Goal: Complete application form

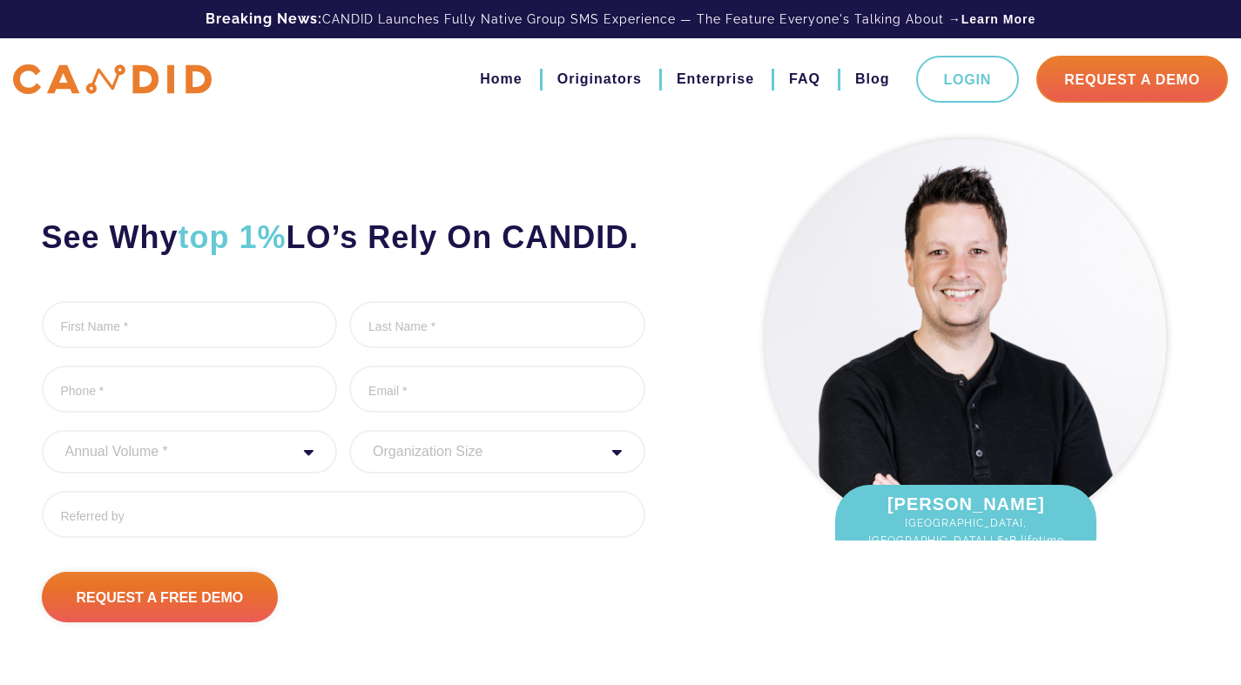
click at [448, 484] on ul "First Name * 0 of 1000 max characters Last Name * 0 of 1000 max characters Phon…" at bounding box center [343, 426] width 603 height 250
click at [362, 348] on input "Last Name *" at bounding box center [497, 324] width 296 height 47
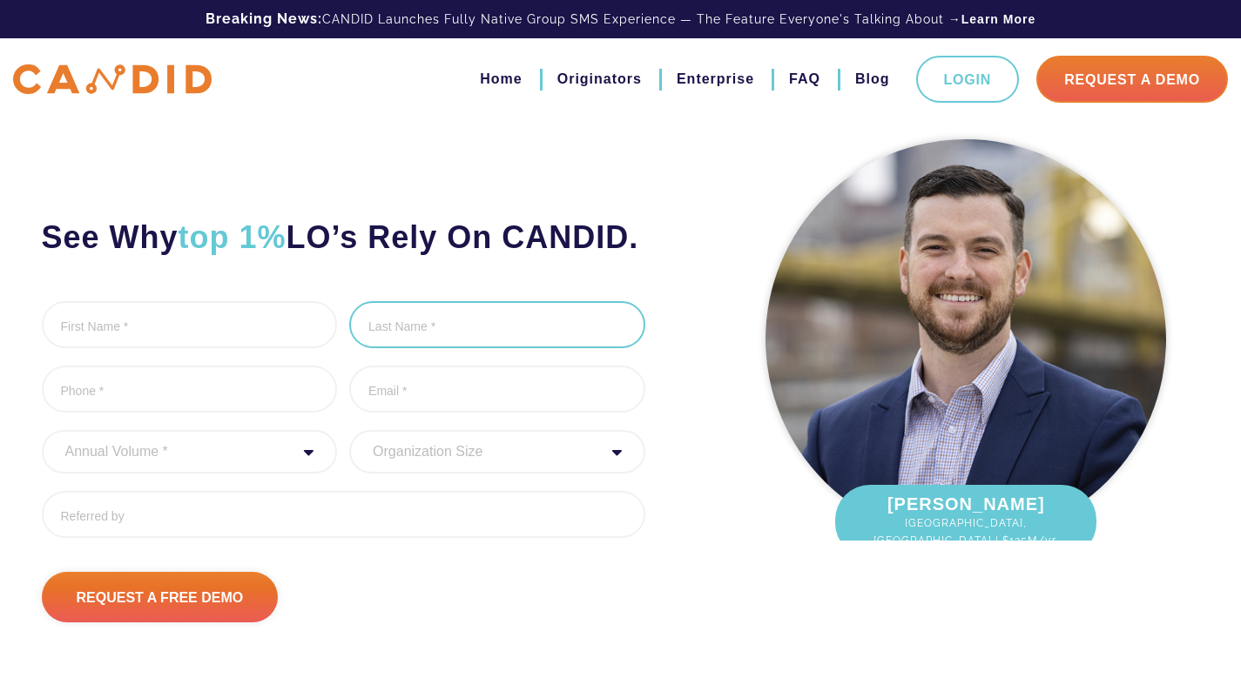
click at [568, 348] on input "Last Name *" at bounding box center [497, 324] width 296 height 47
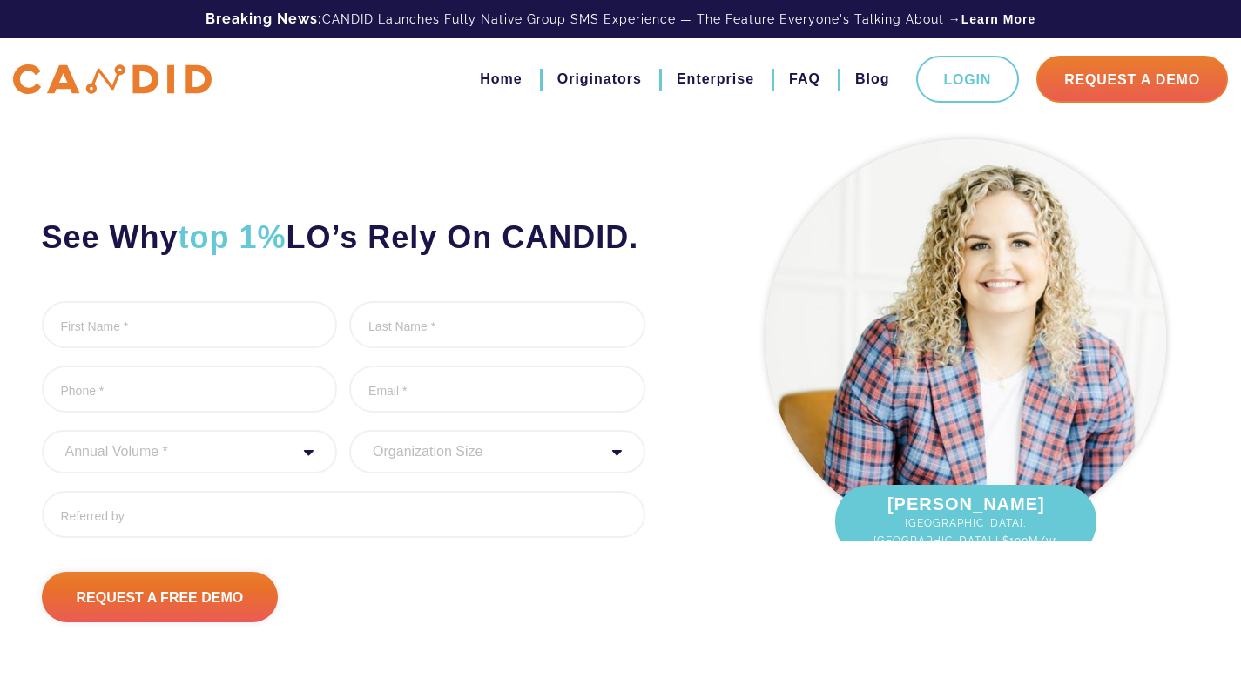
click at [620, 545] on ul "First Name * 0 of 1000 max characters Last Name * 0 of 1000 max characters Phon…" at bounding box center [343, 426] width 603 height 250
click at [459, 348] on input "Last Name *" at bounding box center [497, 324] width 296 height 47
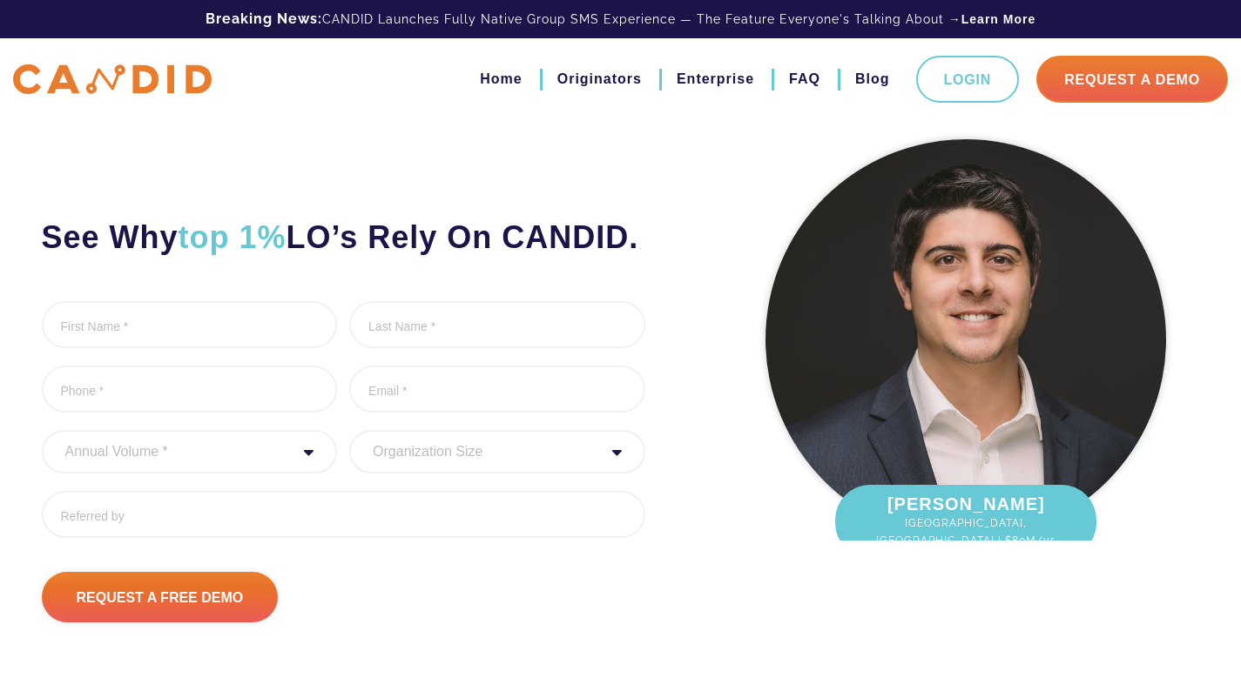
click at [407, 198] on div "See Why top 1% LO’s Rely On CANDID. First Name * 0 of 1000 max characters Last …" at bounding box center [374, 377] width 691 height 492
click at [857, 460] on img at bounding box center [965, 339] width 401 height 401
click at [554, 315] on div "See Why top 1% LO’s Rely On CANDID. First Name * 0 of 1000 max characters Last …" at bounding box center [374, 377] width 691 height 492
click at [622, 353] on li "Last Name * 0 of 1000 max characters" at bounding box center [497, 326] width 296 height 51
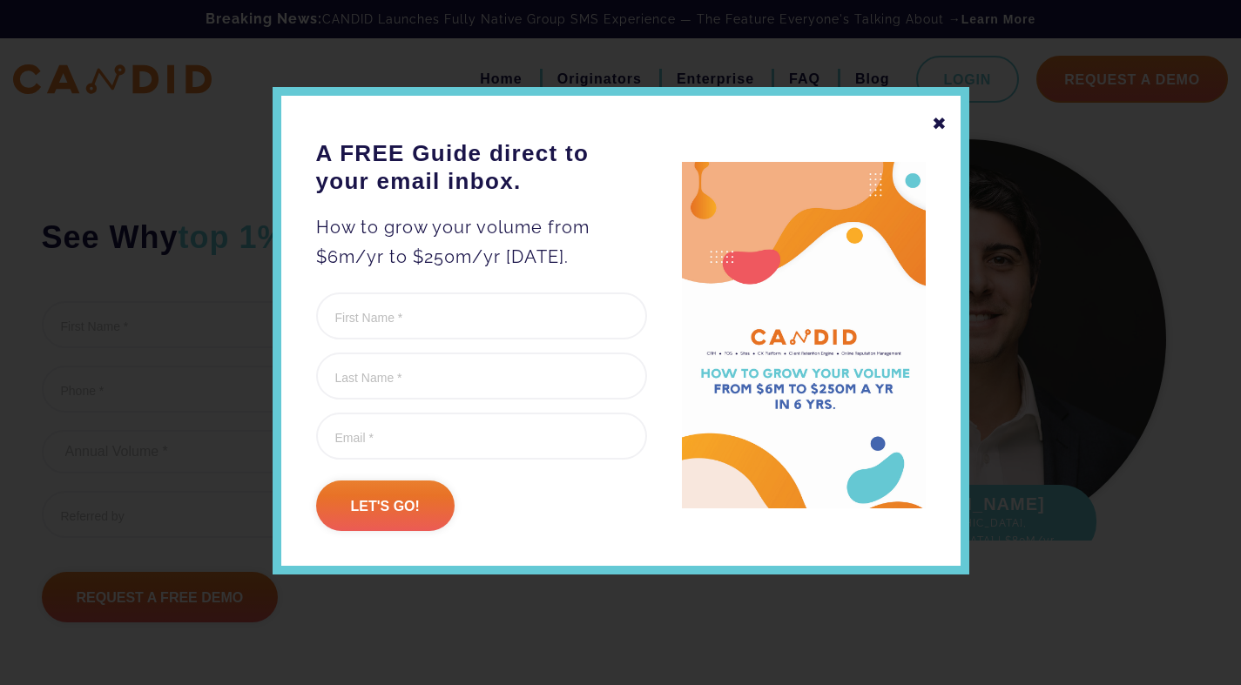
click at [872, 306] on img at bounding box center [804, 335] width 244 height 347
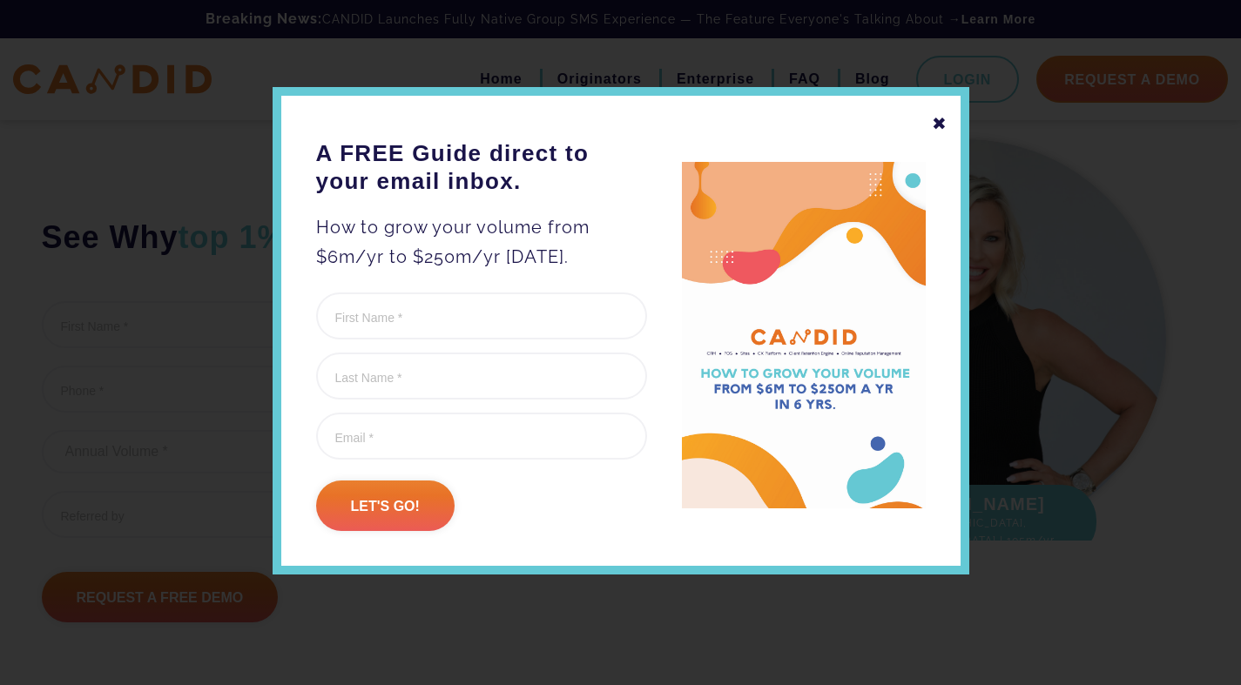
scroll to position [250, 0]
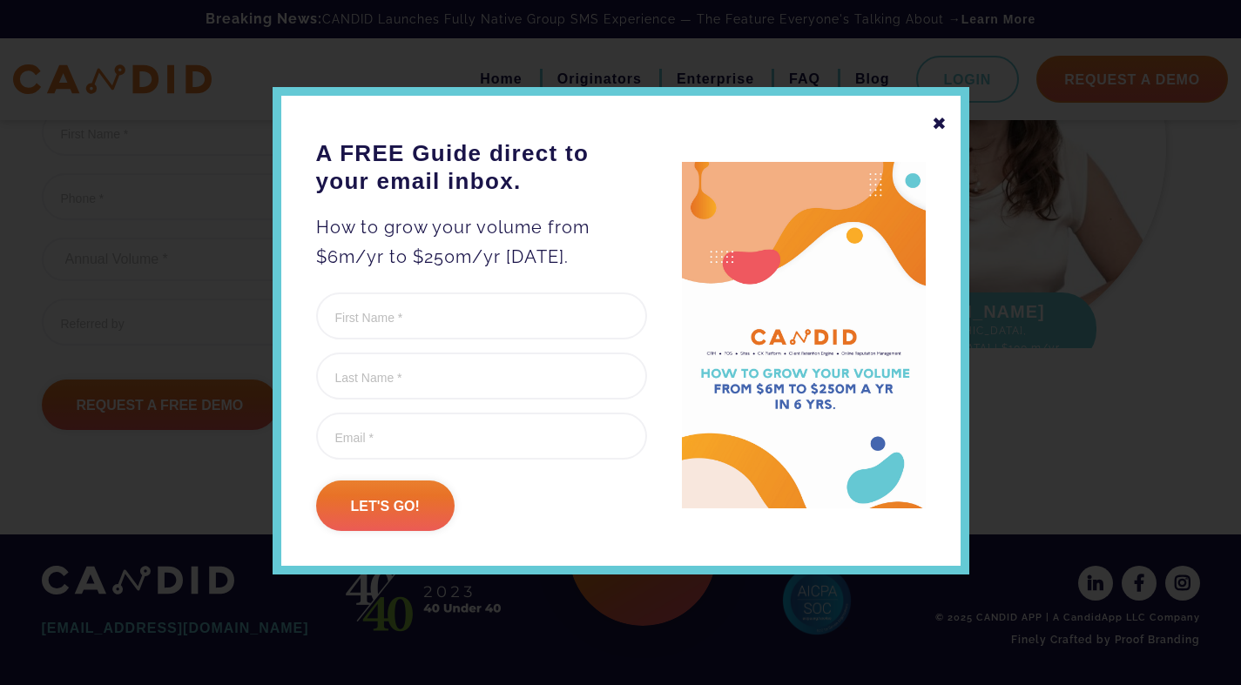
click at [503, 644] on div at bounding box center [620, 342] width 1241 height 685
